Goal: Task Accomplishment & Management: Manage account settings

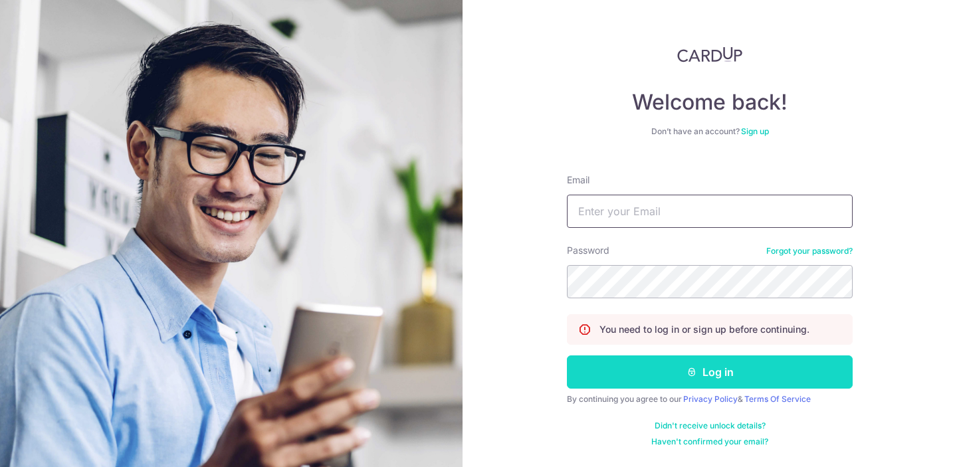
type input "jg_jy@hotmail.com"
click at [642, 370] on button "Log in" at bounding box center [710, 372] width 286 height 33
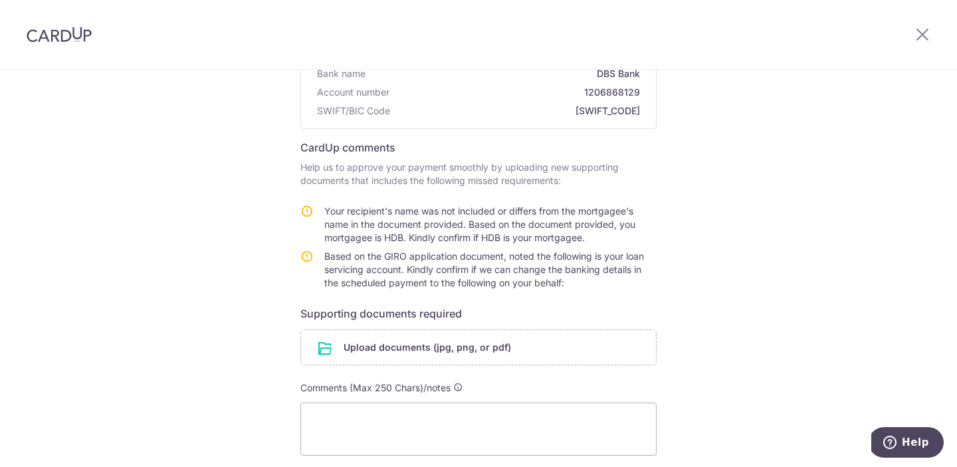
scroll to position [155, 0]
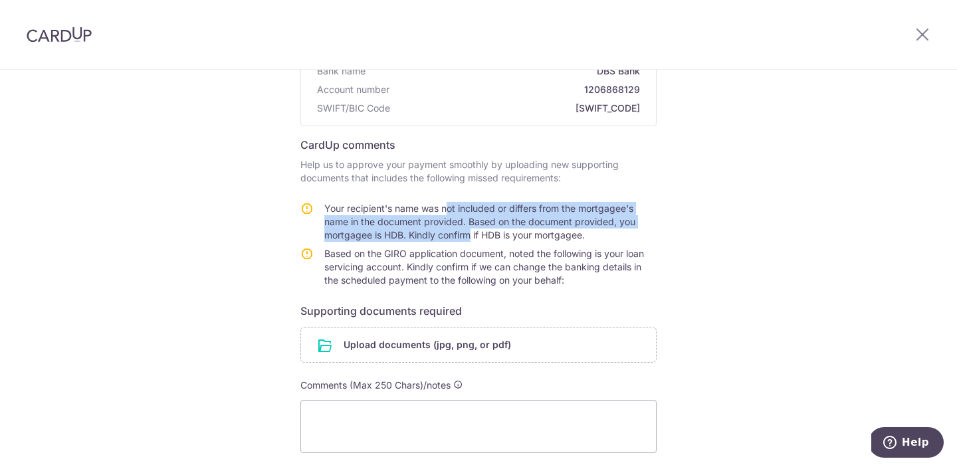
drag, startPoint x: 443, startPoint y: 203, endPoint x: 467, endPoint y: 232, distance: 37.3
click at [467, 232] on span "Your recipient's name was not included or differs from the mortgagee's name in …" at bounding box center [479, 222] width 311 height 38
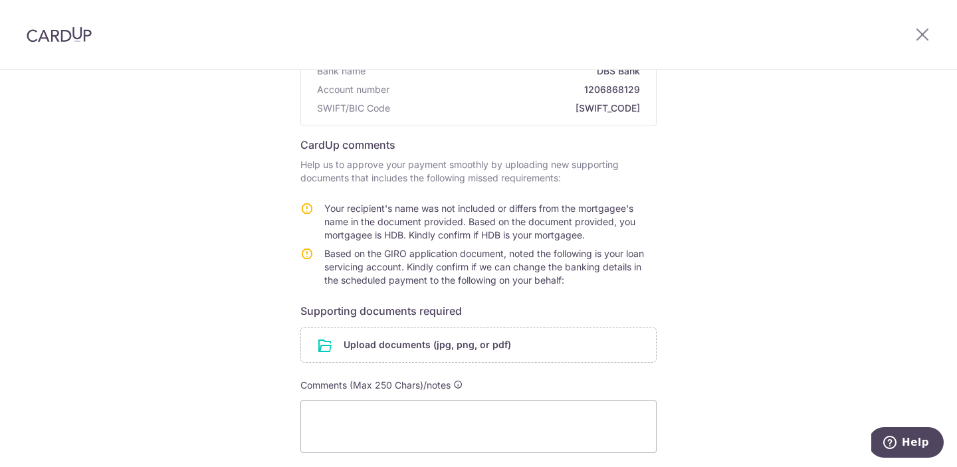
click at [485, 259] on span "Based on the GIRO application document, noted the following is your loan servic…" at bounding box center [484, 267] width 320 height 38
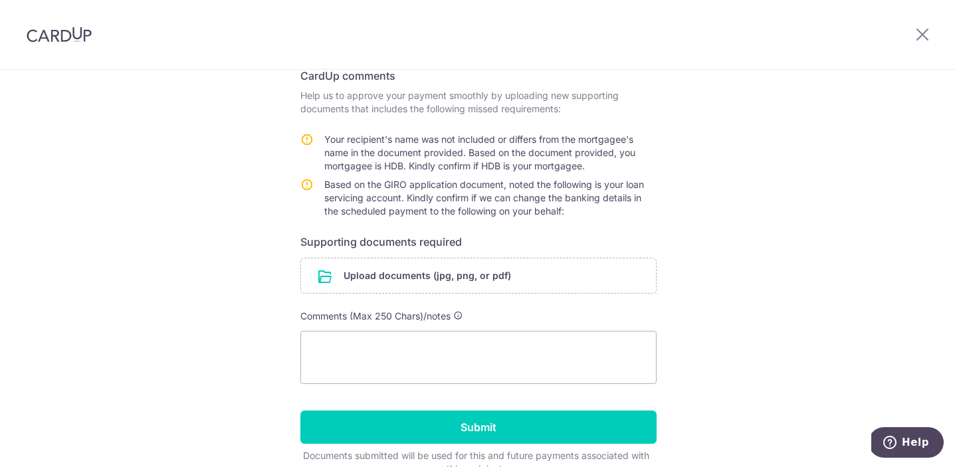
scroll to position [191, 0]
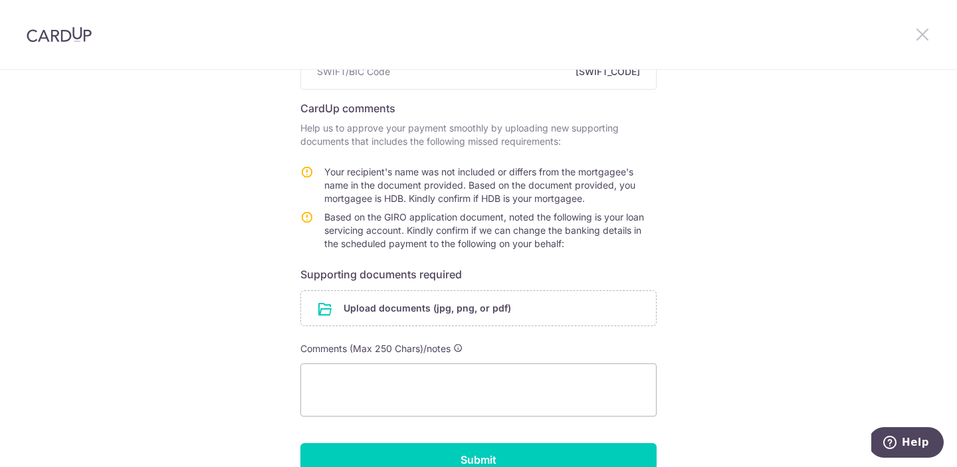
click at [927, 28] on icon at bounding box center [923, 34] width 16 height 17
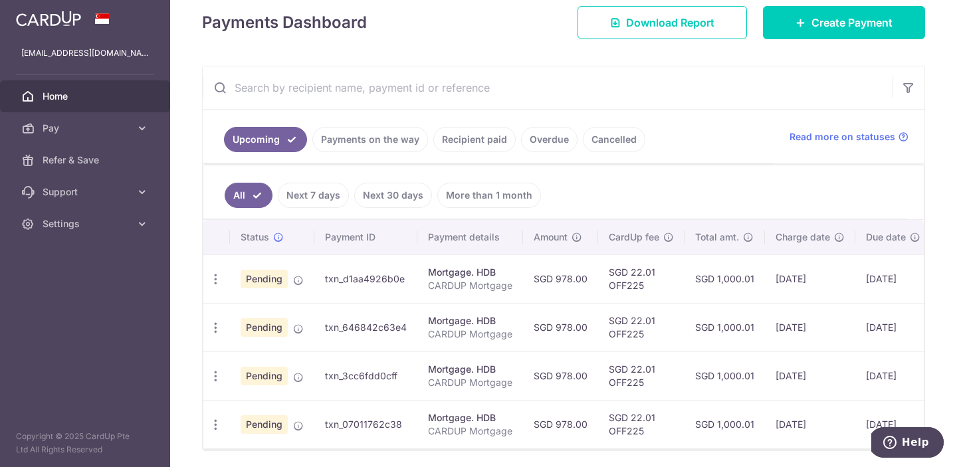
scroll to position [221, 0]
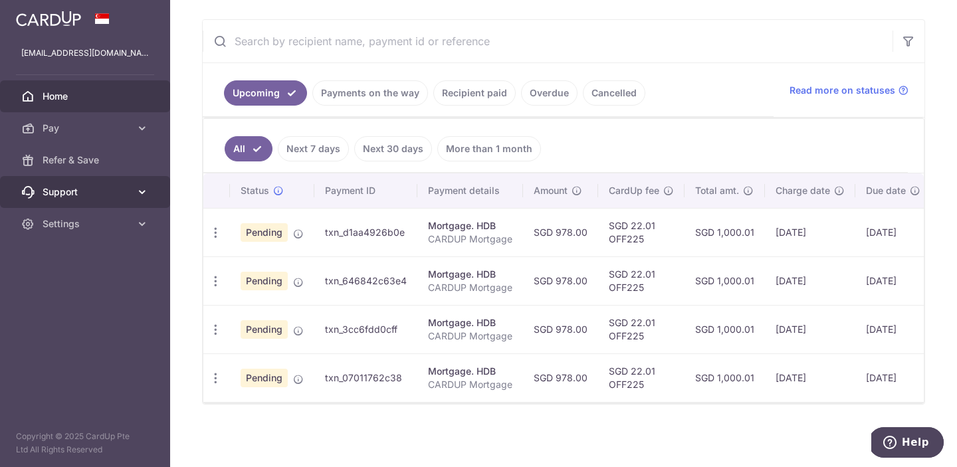
click at [81, 187] on span "Support" at bounding box center [87, 191] width 88 height 13
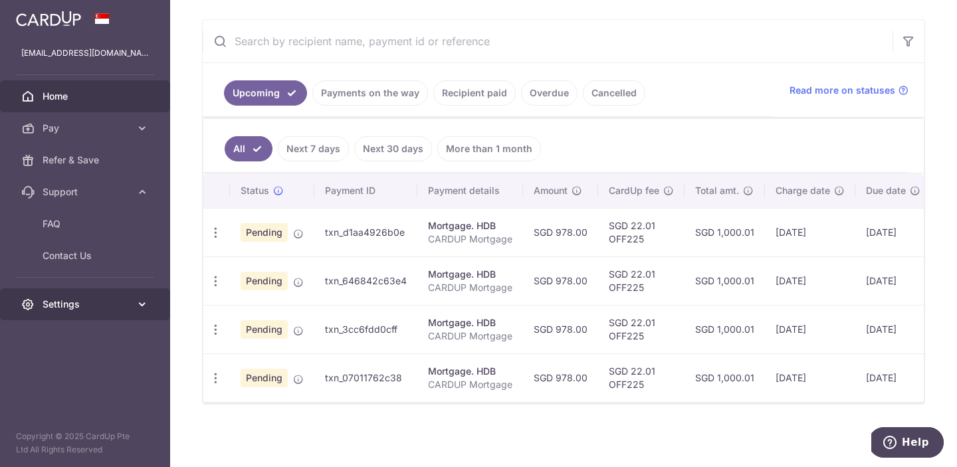
click at [112, 312] on link "Settings" at bounding box center [85, 304] width 170 height 32
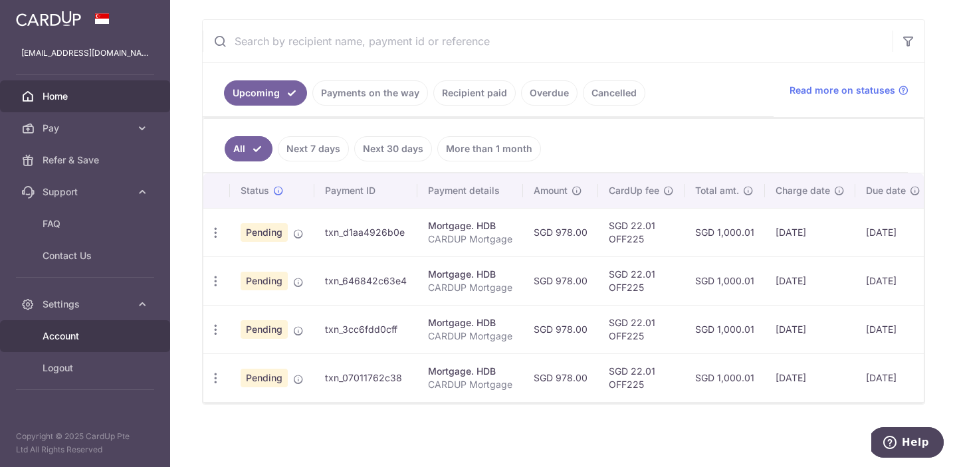
click at [108, 345] on link "Account" at bounding box center [85, 336] width 170 height 32
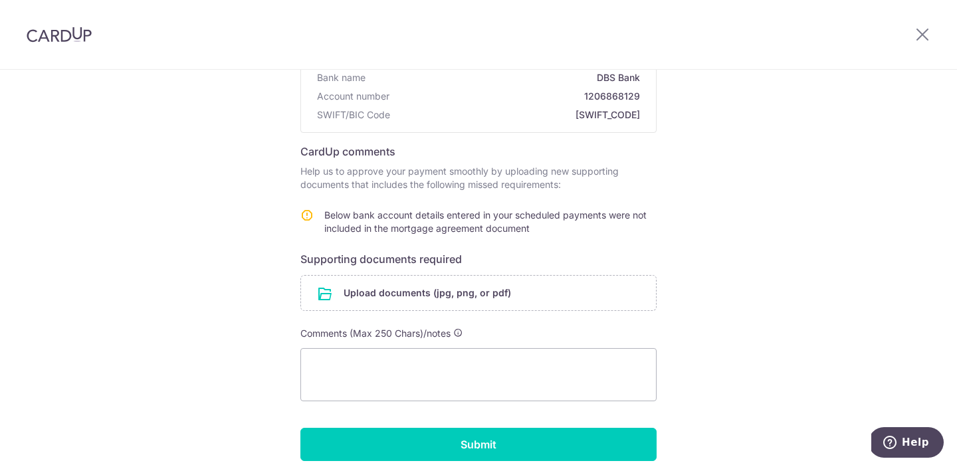
scroll to position [156, 0]
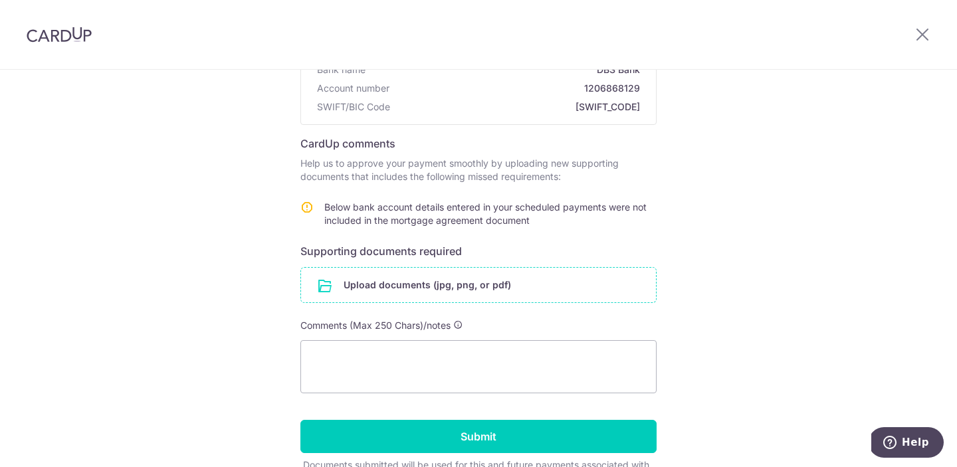
click at [417, 293] on input "file" at bounding box center [478, 285] width 355 height 35
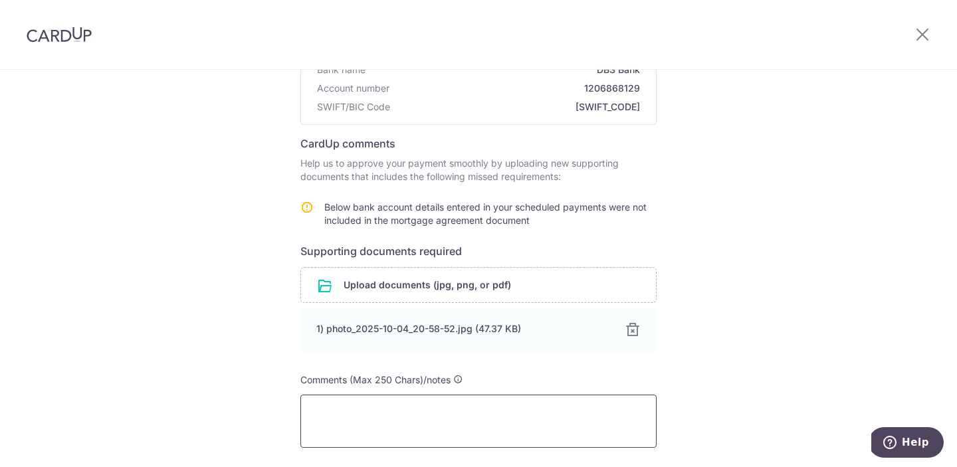
click at [459, 429] on textarea at bounding box center [478, 421] width 356 height 53
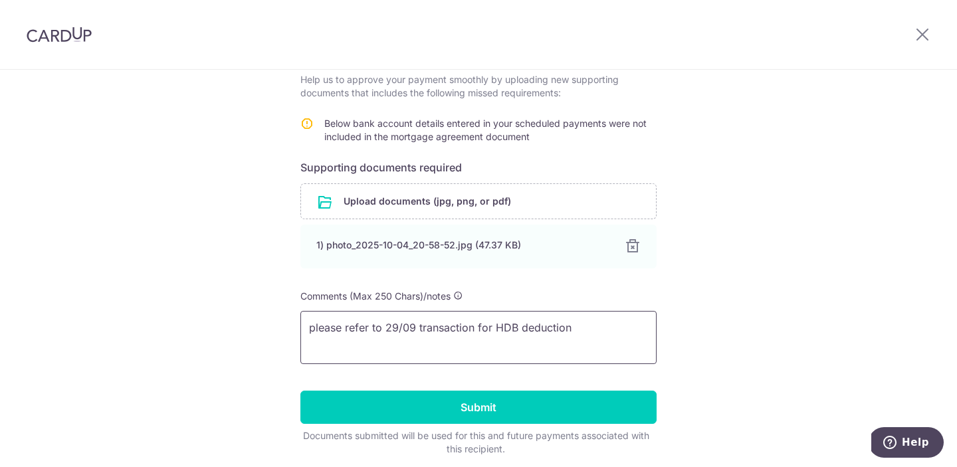
scroll to position [291, 0]
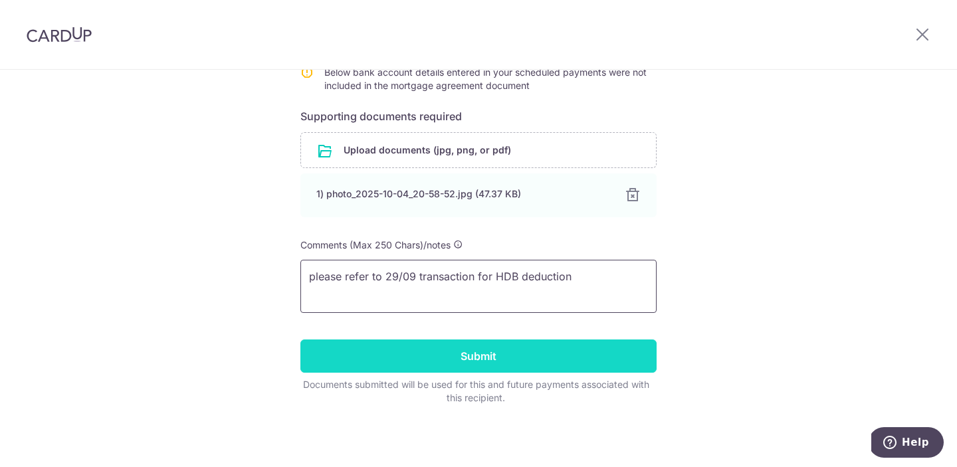
type textarea "please refer to 29/09 transaction for HDB deduction"
click at [539, 344] on input "Submit" at bounding box center [478, 356] width 356 height 33
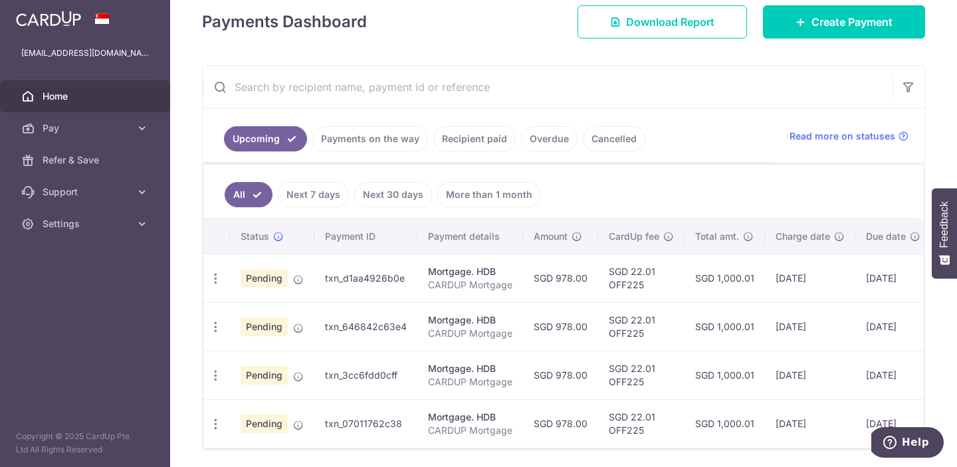
scroll to position [278, 0]
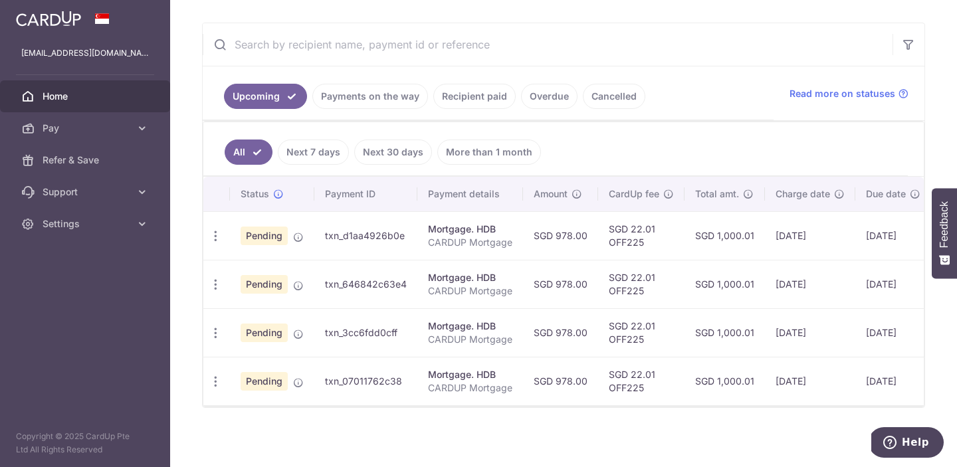
click at [770, 246] on td "21/10/2025" at bounding box center [810, 235] width 90 height 49
click at [216, 233] on icon "button" at bounding box center [216, 236] width 14 height 14
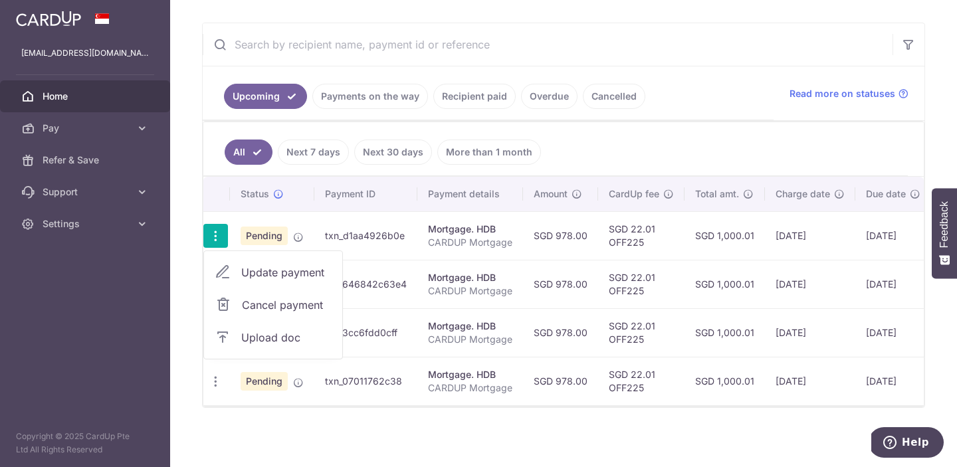
click at [292, 278] on span "Update payment" at bounding box center [286, 273] width 90 height 16
radio input "true"
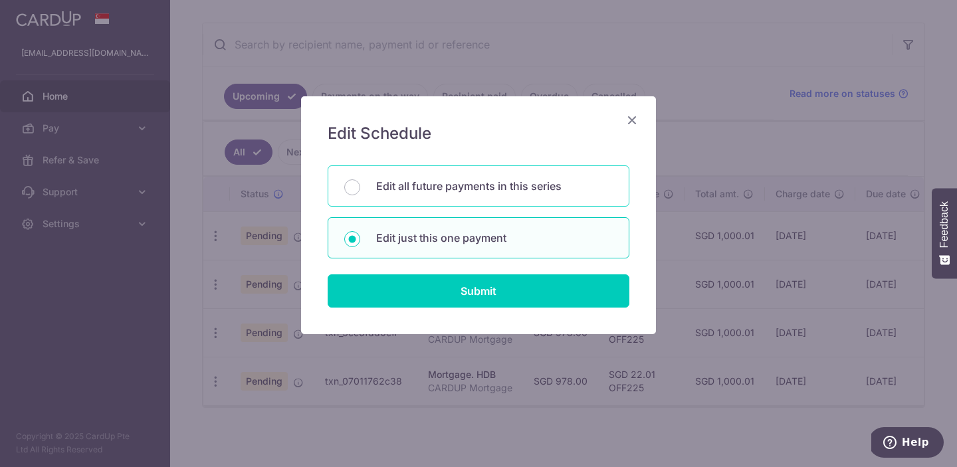
click at [534, 193] on p "Edit all future payments in this series" at bounding box center [494, 186] width 237 height 16
click at [360, 193] on input "Edit all future payments in this series" at bounding box center [352, 187] width 16 height 16
radio input "true"
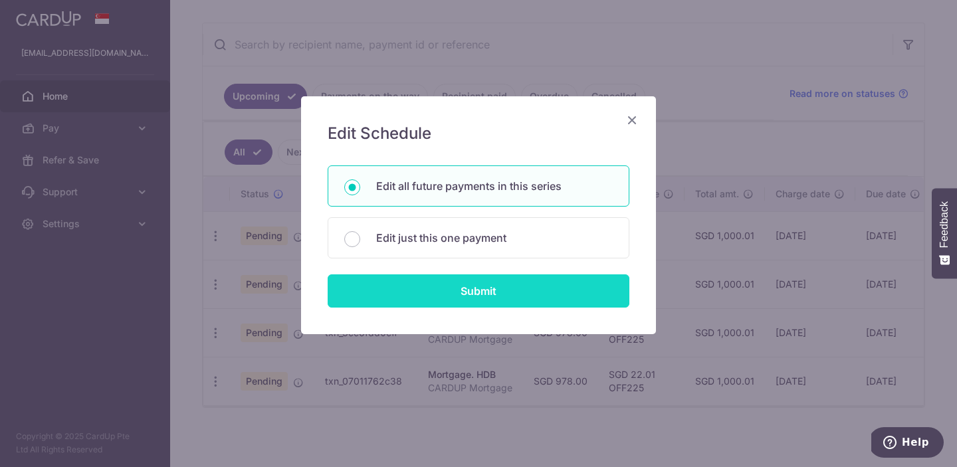
click at [512, 293] on input "Submit" at bounding box center [479, 291] width 302 height 33
radio input "true"
type input "978.00"
type input "CARDUP Mortgage"
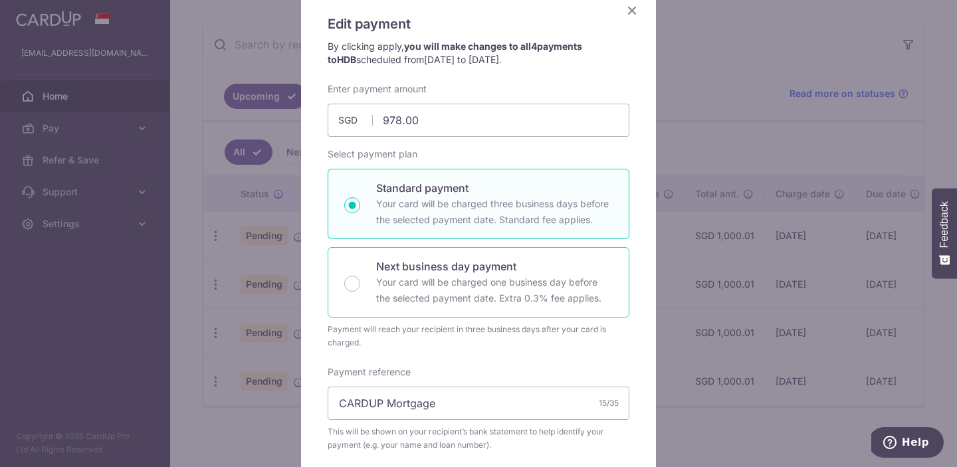
scroll to position [0, 0]
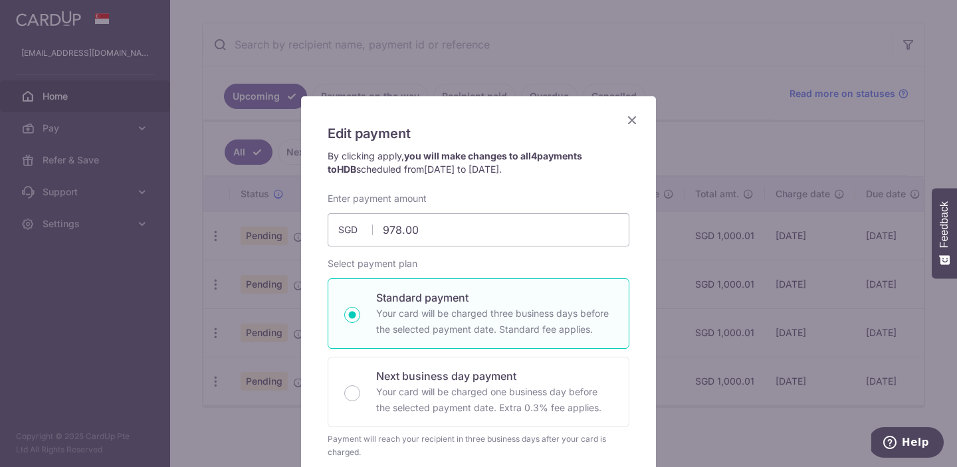
click at [631, 122] on icon "Close" at bounding box center [632, 120] width 16 height 17
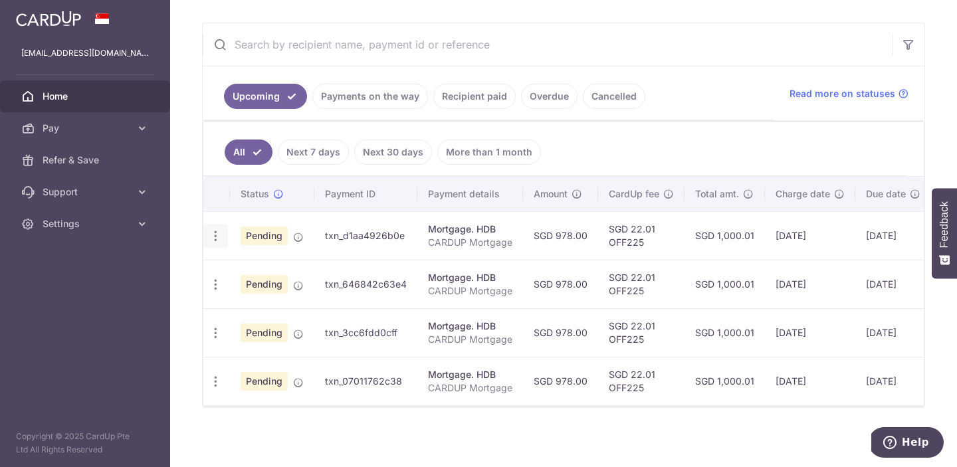
click at [207, 239] on div "Update payment Cancel payment Upload doc" at bounding box center [215, 236] width 25 height 25
click at [218, 237] on icon "button" at bounding box center [216, 236] width 14 height 14
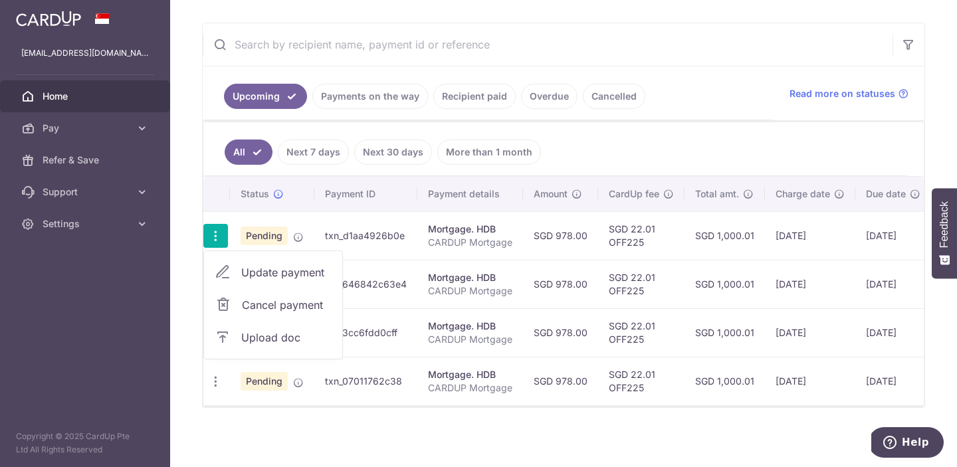
click at [309, 278] on span "Update payment" at bounding box center [286, 273] width 90 height 16
radio input "true"
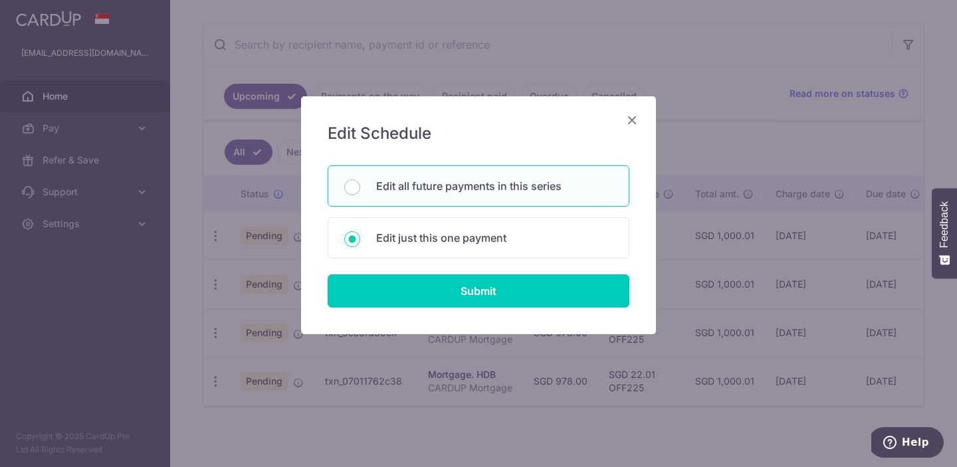
click at [491, 195] on div "Edit all future payments in this series" at bounding box center [479, 186] width 302 height 41
click at [499, 241] on p "Edit just this one payment" at bounding box center [494, 238] width 237 height 16
click at [360, 241] on input "Edit just this one payment" at bounding box center [352, 239] width 16 height 16
radio input "false"
radio input "true"
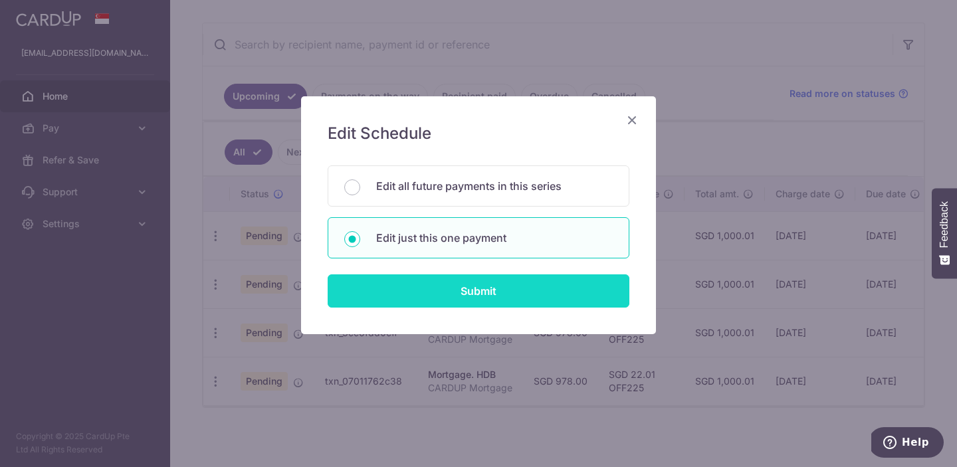
click at [492, 280] on input "Submit" at bounding box center [479, 291] width 302 height 33
radio input "true"
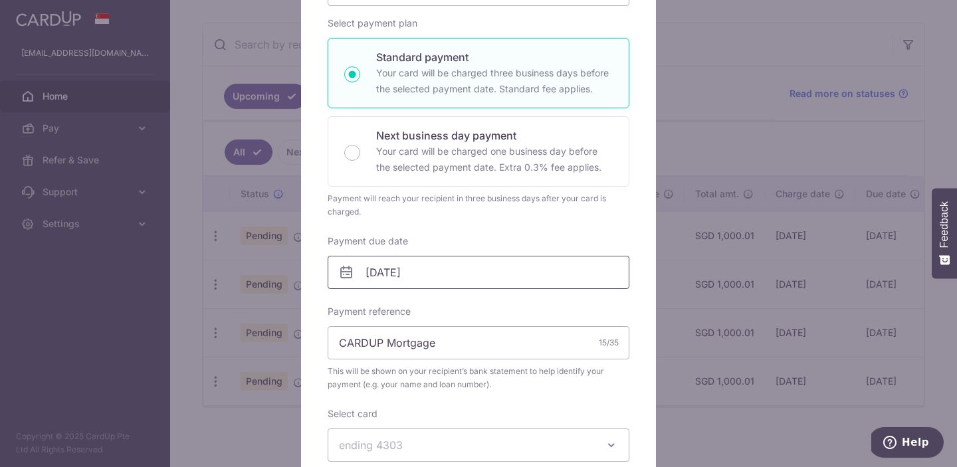
scroll to position [201, 0]
click at [463, 267] on input "24/10/2025" at bounding box center [479, 269] width 302 height 33
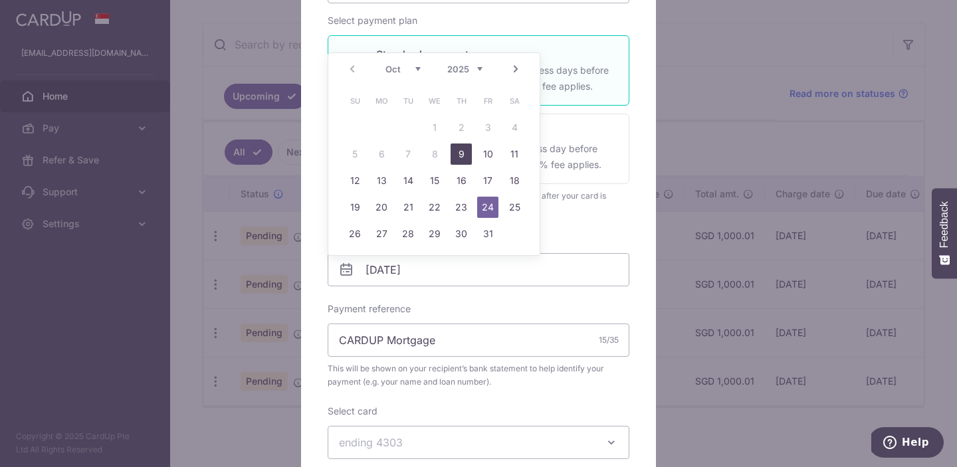
click at [457, 153] on link "9" at bounding box center [461, 154] width 21 height 21
type input "[DATE]"
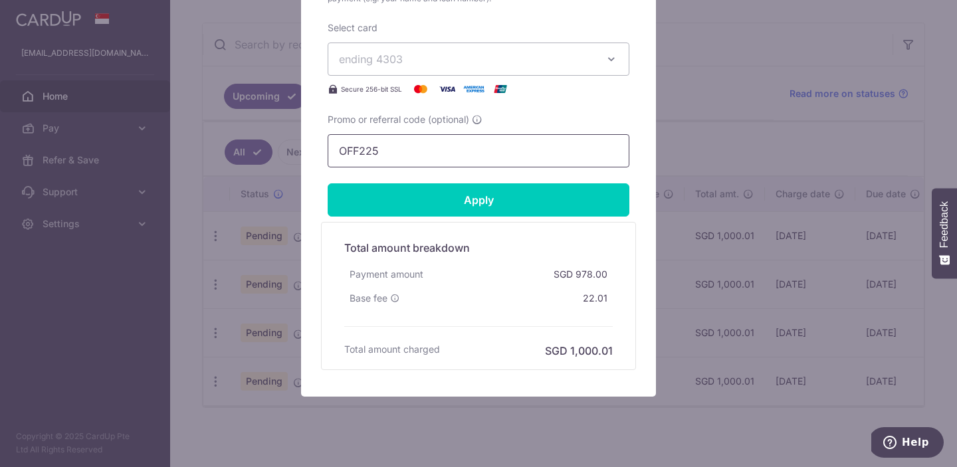
scroll to position [604, 0]
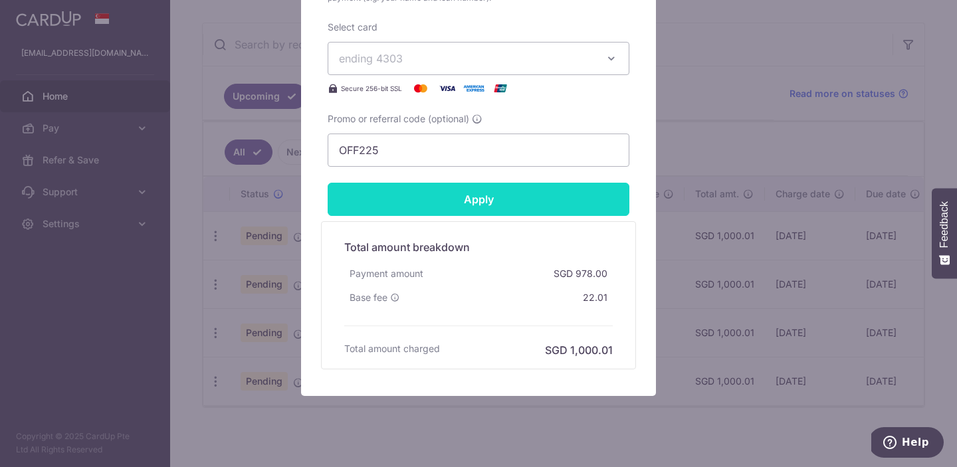
click at [556, 204] on input "Apply" at bounding box center [479, 199] width 302 height 33
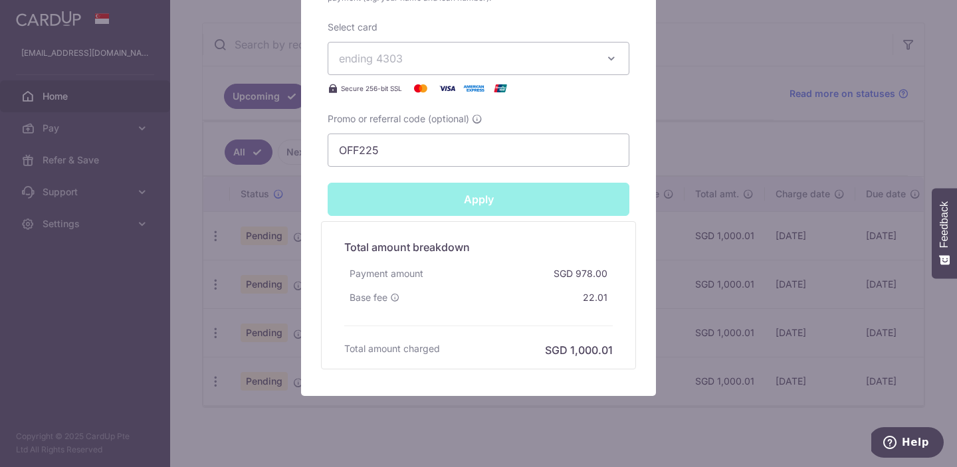
type input "Successfully Applied"
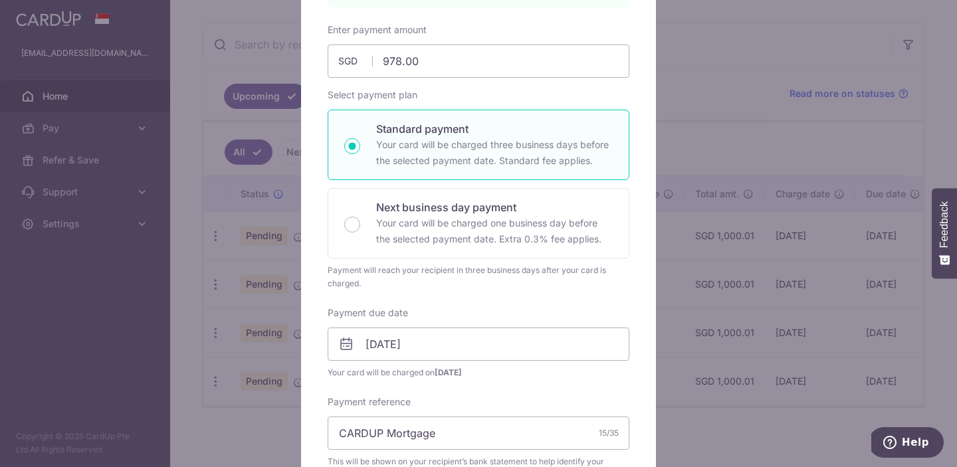
scroll to position [0, 0]
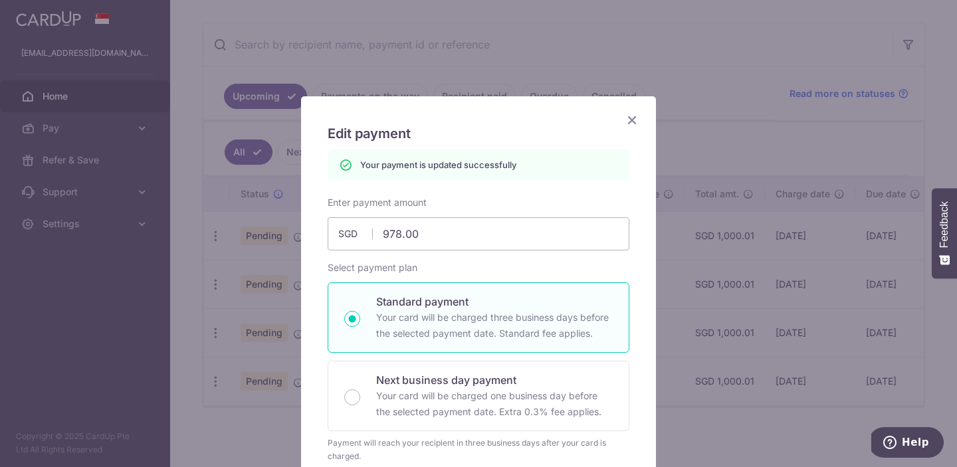
click at [629, 121] on icon "Close" at bounding box center [632, 120] width 16 height 17
